Goal: Task Accomplishment & Management: Complete application form

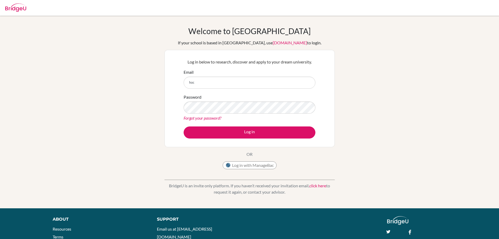
type input "hoc"
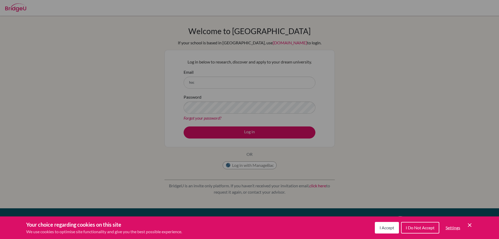
click at [219, 82] on div "Cookie Preferences" at bounding box center [249, 119] width 499 height 239
click at [385, 225] on span "I Accept" at bounding box center [387, 227] width 15 height 5
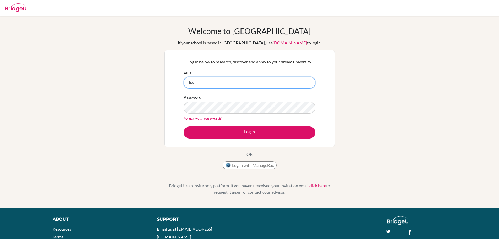
click at [224, 79] on input "hoc" at bounding box center [250, 83] width 132 height 12
type input "[EMAIL_ADDRESS][DOMAIN_NAME]"
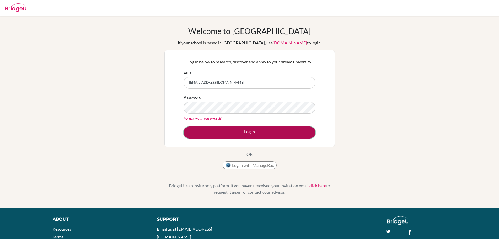
click at [250, 130] on button "Log in" at bounding box center [250, 132] width 132 height 12
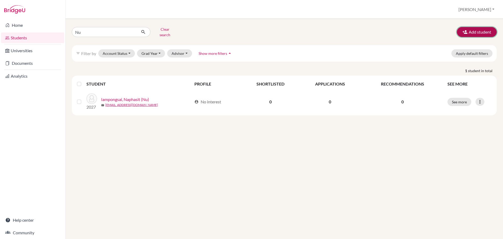
click at [476, 31] on button "Add student" at bounding box center [477, 32] width 40 height 10
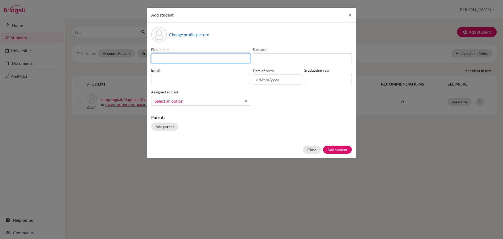
click at [207, 58] on input at bounding box center [200, 58] width 99 height 10
type input "Heechan"
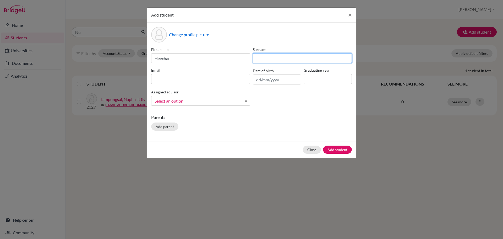
click at [263, 57] on input at bounding box center [302, 58] width 99 height 10
type input "Lee"
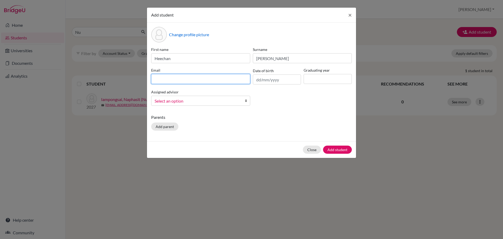
click at [222, 79] on input at bounding box center [200, 79] width 99 height 10
paste input "jake.1036_kys@sis.edu"
type input "jake.1036_kys@sis.edu"
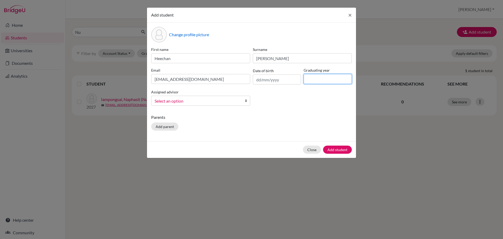
click at [316, 77] on input at bounding box center [328, 79] width 48 height 10
type input "2026"
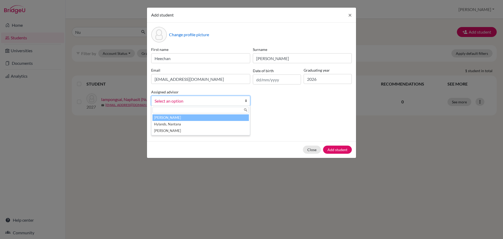
click at [246, 101] on b at bounding box center [247, 100] width 5 height 9
click at [228, 118] on li "Hylands, Kevin" at bounding box center [201, 117] width 96 height 7
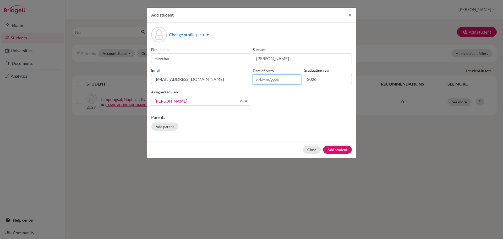
click at [277, 77] on input "text" at bounding box center [277, 79] width 48 height 10
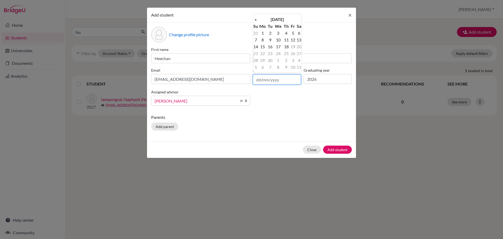
paste input "09/02/2007"
type input "09/02/2007"
click at [321, 129] on div "Parents Add parent" at bounding box center [251, 123] width 201 height 19
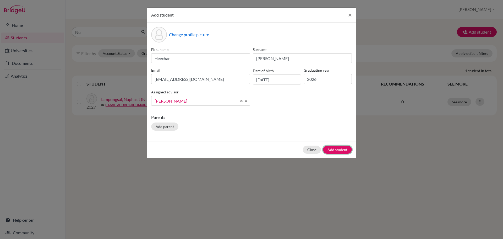
click at [335, 150] on button "Add student" at bounding box center [337, 149] width 29 height 8
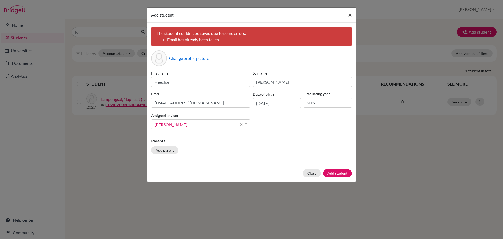
click at [350, 15] on span "×" at bounding box center [350, 15] width 4 height 8
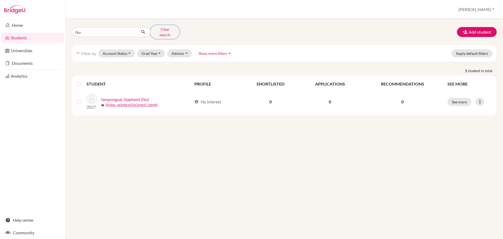
click at [158, 30] on button "Clear search" at bounding box center [164, 32] width 29 height 14
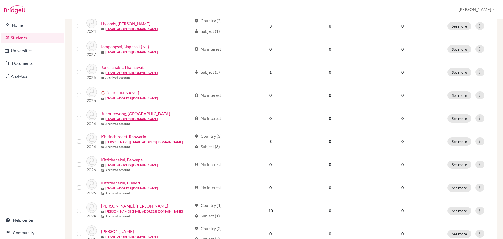
scroll to position [344, 0]
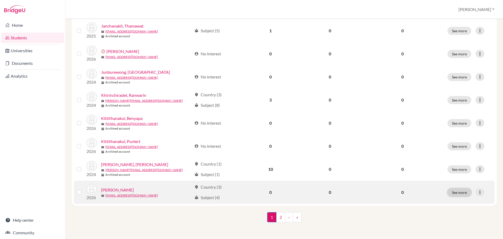
click at [457, 193] on button "See more" at bounding box center [460, 192] width 24 height 8
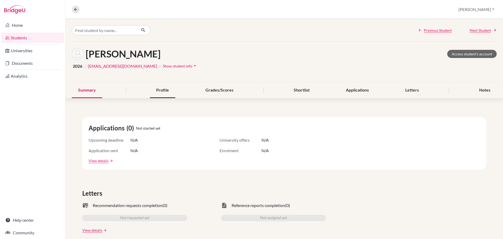
click at [169, 94] on div "Profile" at bounding box center [162, 90] width 25 height 15
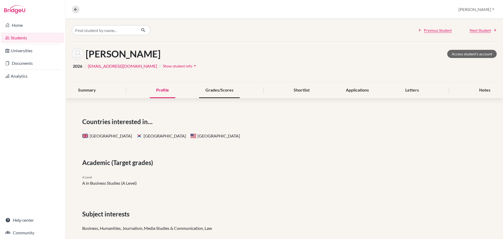
click at [213, 91] on div "Grades/Scores" at bounding box center [219, 90] width 41 height 15
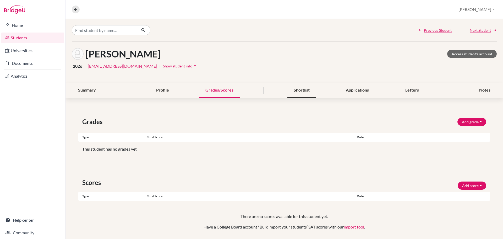
click at [307, 90] on div "Shortlist" at bounding box center [301, 90] width 29 height 15
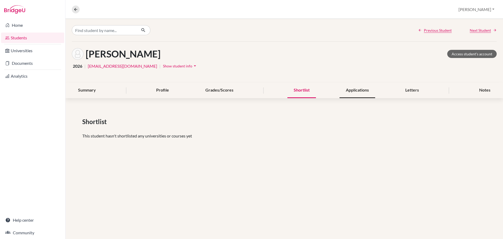
click at [347, 93] on div "Applications" at bounding box center [358, 90] width 36 height 15
click at [409, 91] on div "Letters" at bounding box center [412, 90] width 26 height 15
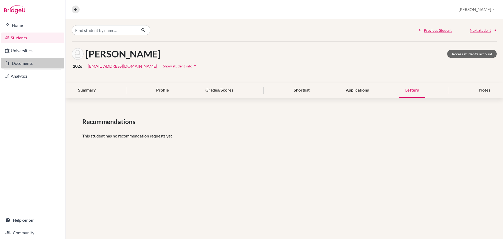
click at [28, 63] on link "Documents" at bounding box center [32, 63] width 63 height 10
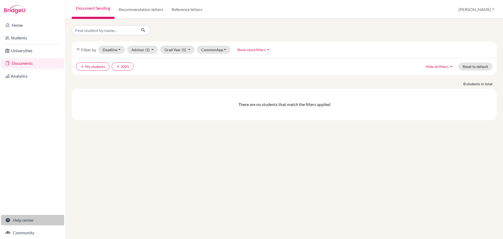
click at [29, 221] on link "Help center" at bounding box center [32, 220] width 63 height 10
